Goal: Find specific page/section: Find specific page/section

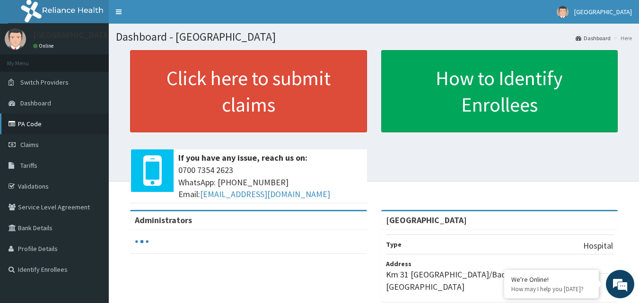
click at [39, 125] on link "PA Code" at bounding box center [54, 124] width 109 height 21
click at [41, 123] on link "PA Code" at bounding box center [54, 124] width 109 height 21
click at [18, 124] on link "PA Code" at bounding box center [54, 124] width 109 height 21
click at [34, 183] on link "Validations" at bounding box center [54, 186] width 109 height 21
